Goal: Check status: Check status

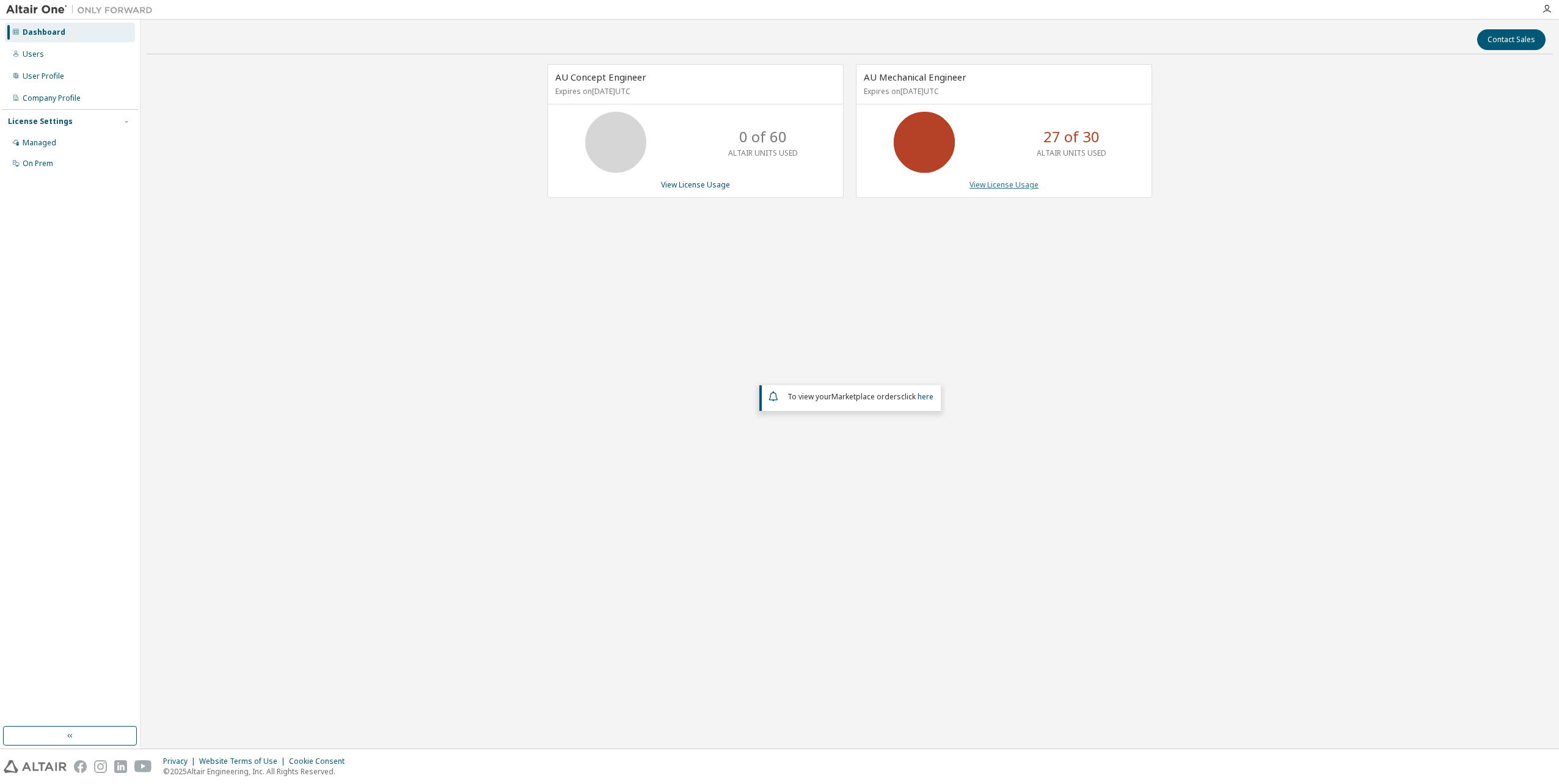
click at [995, 187] on link "View License Usage" at bounding box center [1004, 184] width 69 height 11
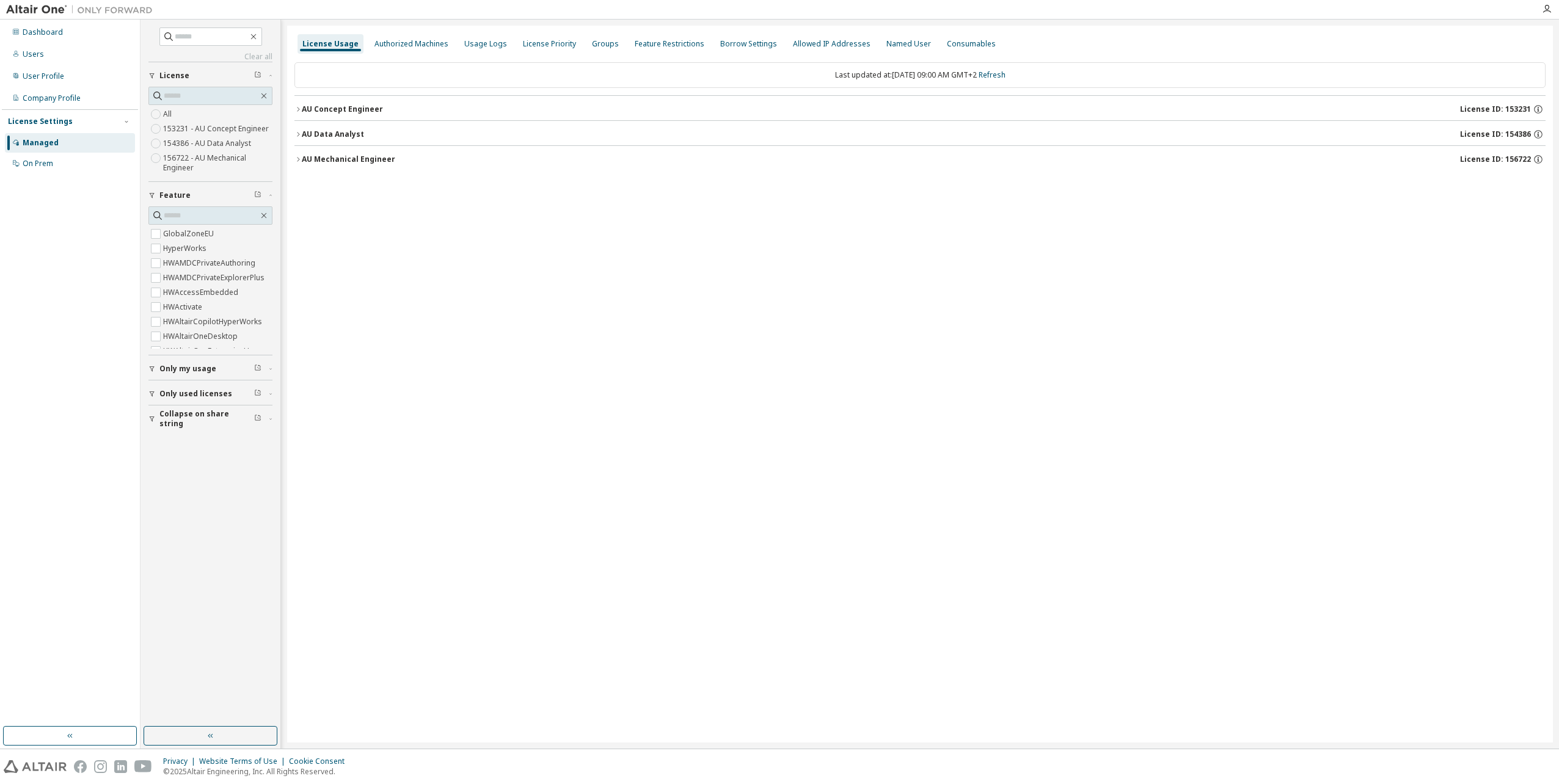
click at [298, 159] on icon "button" at bounding box center [298, 159] width 3 height 4
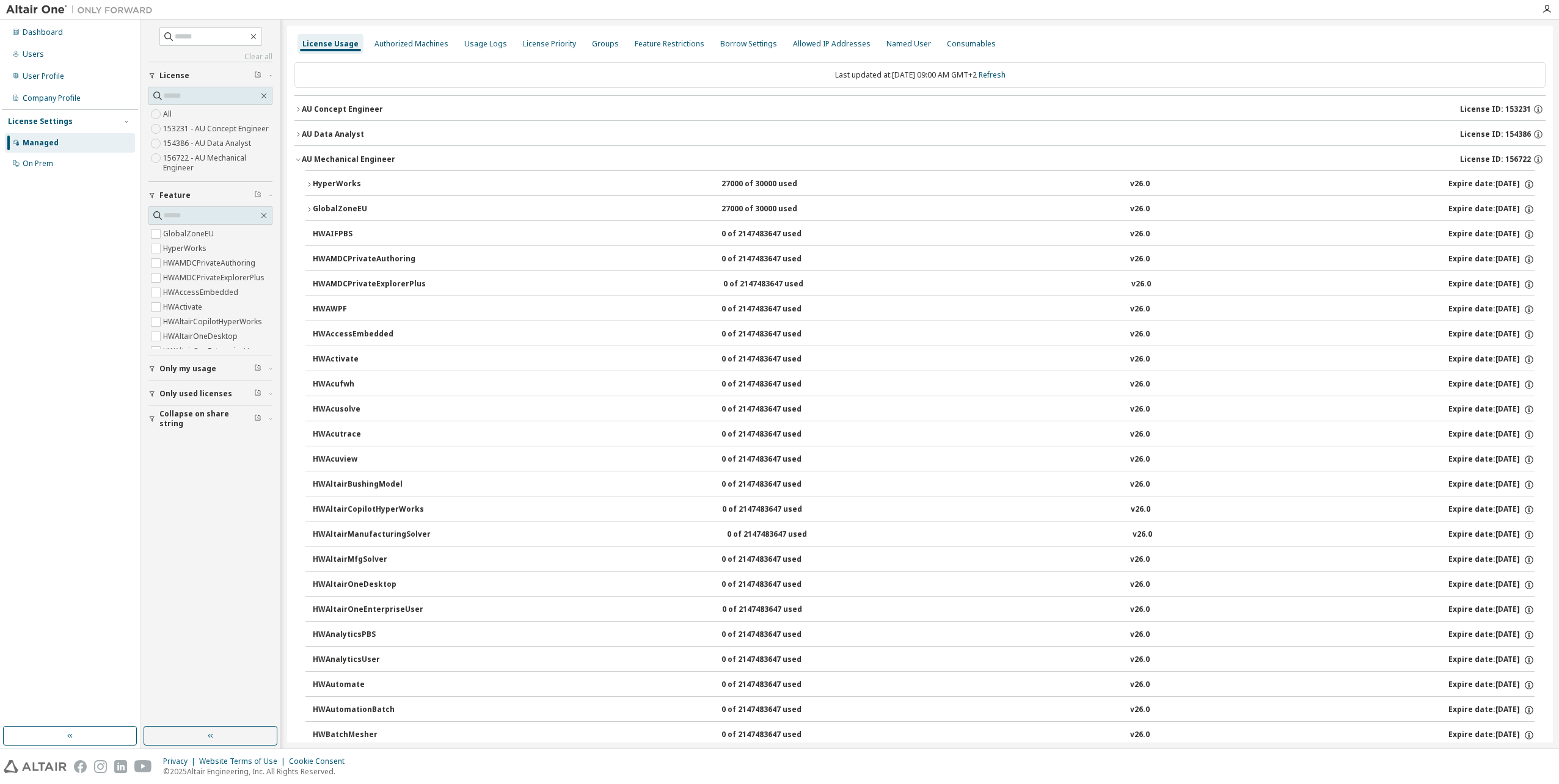
click at [307, 184] on icon "button" at bounding box center [309, 185] width 8 height 8
